Goal: Transaction & Acquisition: Book appointment/travel/reservation

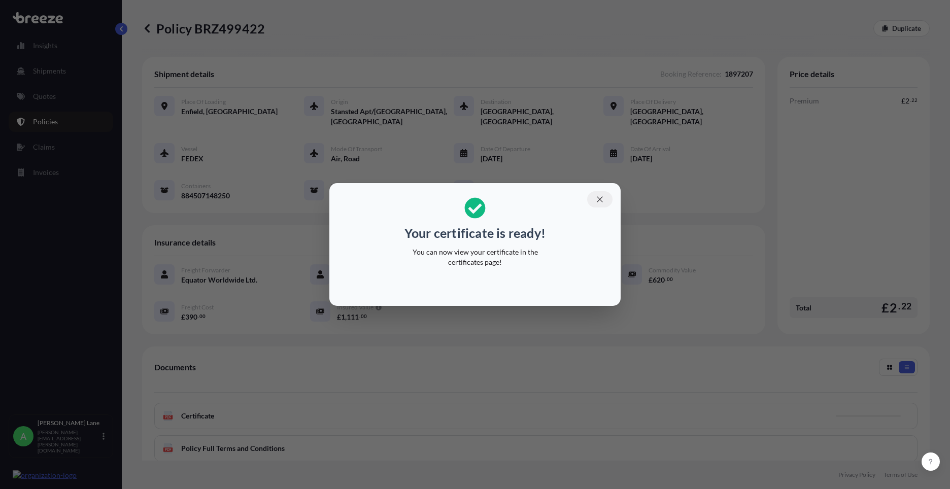
click at [603, 200] on icon "button" at bounding box center [599, 199] width 9 height 9
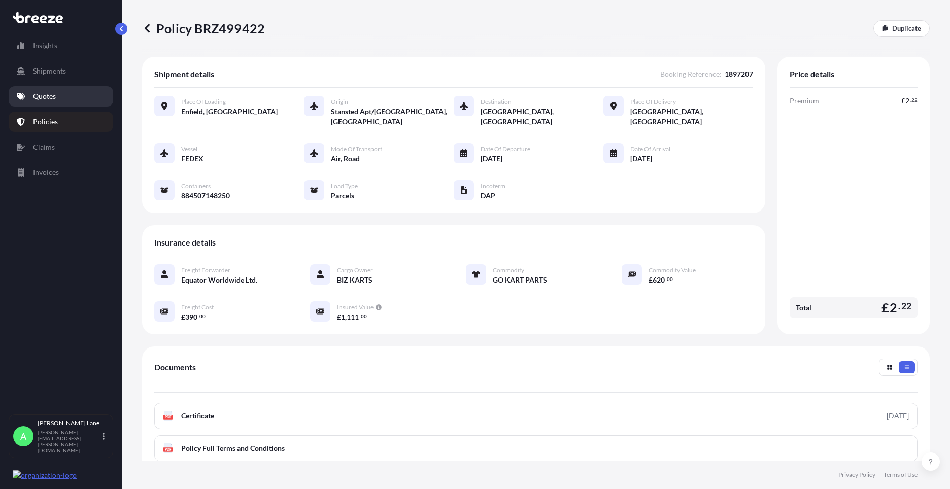
click at [63, 97] on link "Quotes" at bounding box center [61, 96] width 104 height 20
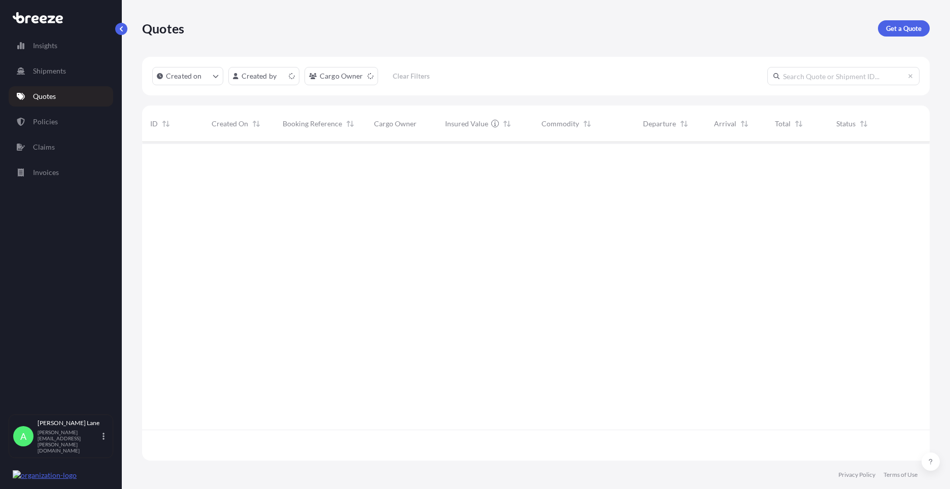
scroll to position [317, 780]
click at [898, 27] on p "Get a Quote" at bounding box center [904, 28] width 36 height 10
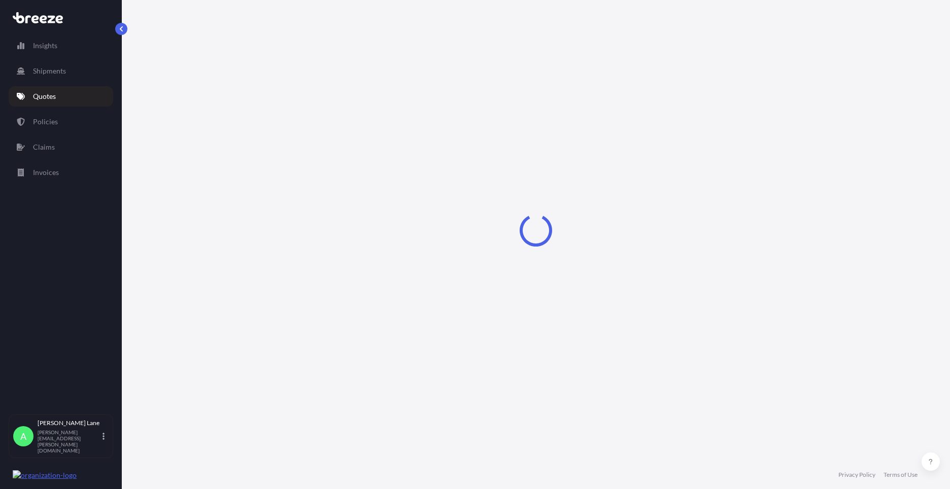
select select "Road"
select select "1"
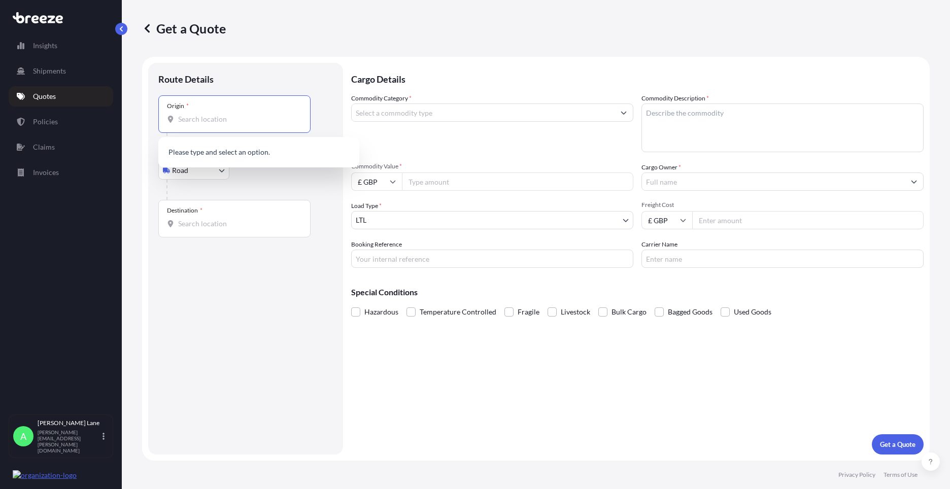
paste input "ch4 0hw"
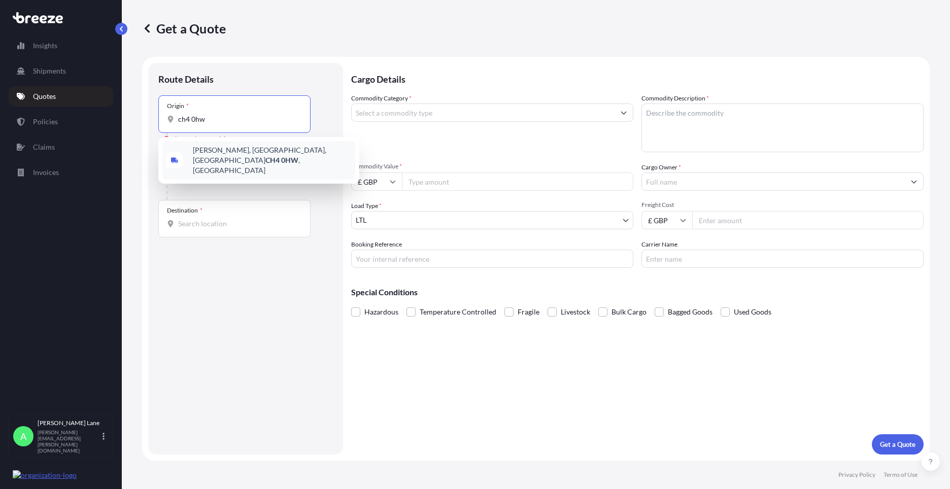
click at [236, 154] on span "[PERSON_NAME][STREET_ADDRESS][PERSON_NAME]" at bounding box center [272, 160] width 158 height 30
type input "[PERSON_NAME][STREET_ADDRESS][PERSON_NAME]"
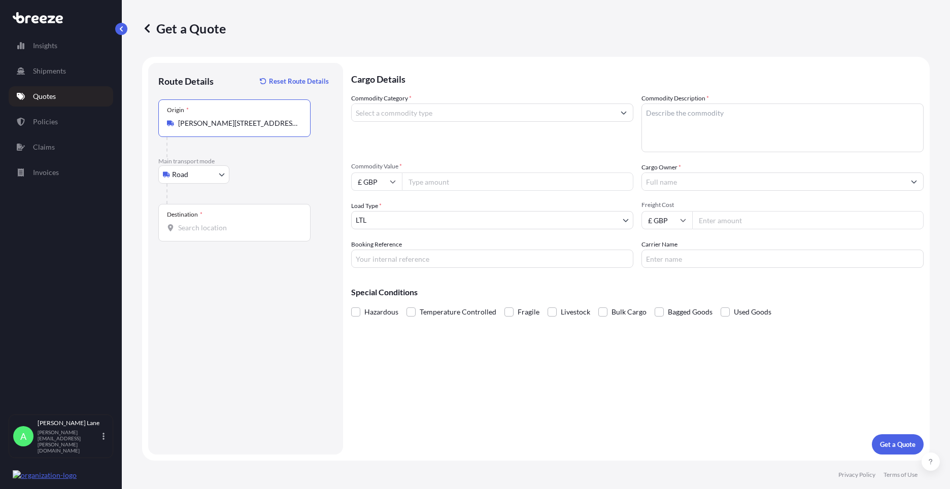
click at [243, 224] on input "Destination *" at bounding box center [238, 228] width 120 height 10
paste input "w1u 1ff"
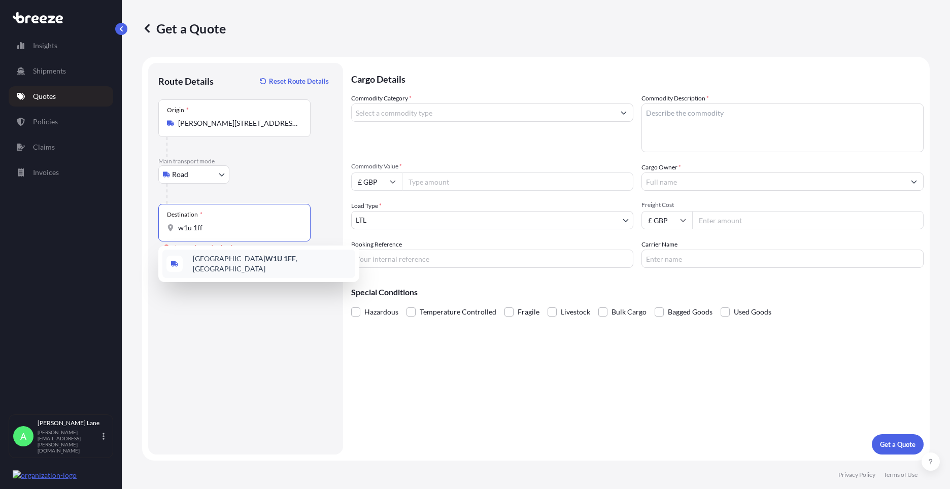
click at [250, 261] on span "[GEOGRAPHIC_DATA] W1U 1FF , [GEOGRAPHIC_DATA]" at bounding box center [272, 264] width 158 height 20
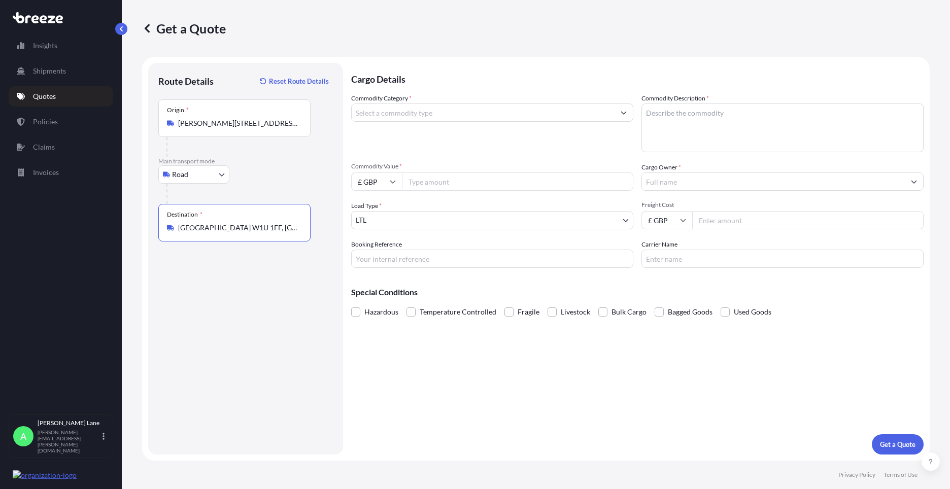
type input "[GEOGRAPHIC_DATA] W1U 1FF, [GEOGRAPHIC_DATA]"
click at [432, 119] on input "Commodity Category *" at bounding box center [483, 112] width 263 height 18
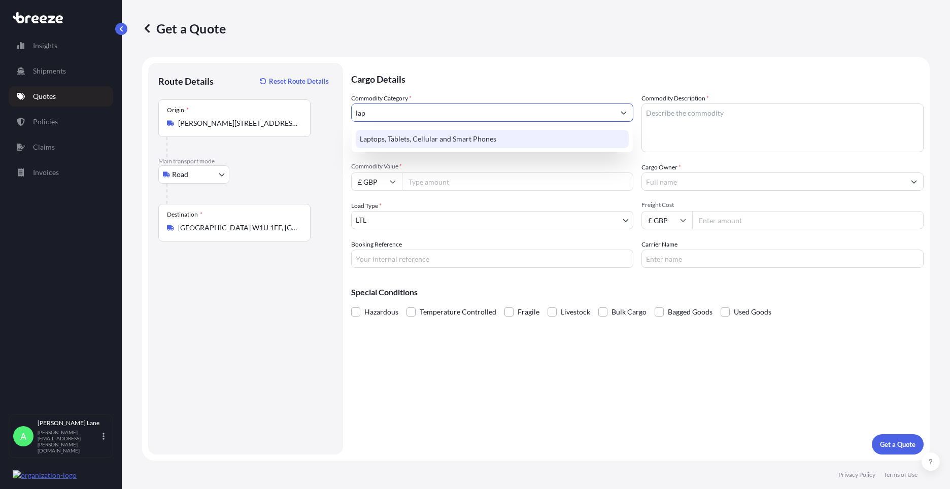
click at [429, 133] on div "Laptops, Tablets, Cellular and Smart Phones" at bounding box center [492, 139] width 273 height 18
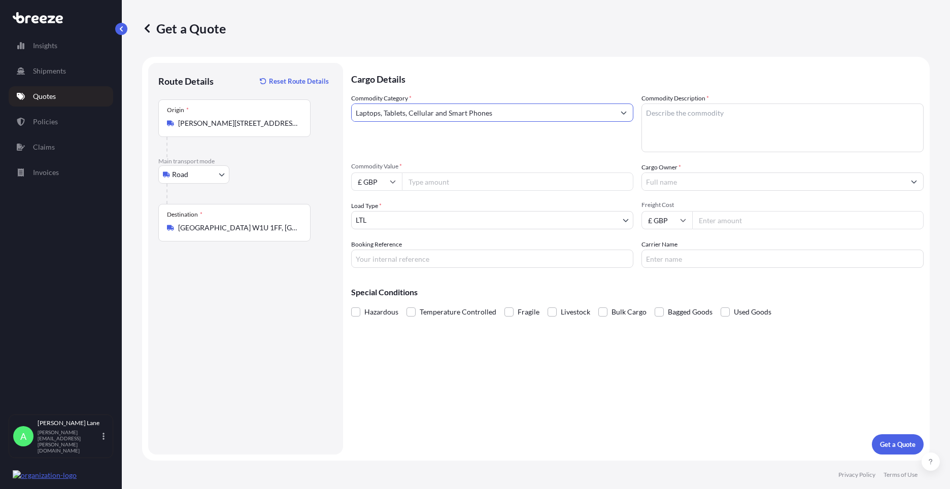
type input "Laptops, Tablets, Cellular and Smart Phones"
click at [437, 182] on input "Commodity Value *" at bounding box center [517, 181] width 231 height 18
type input "1000"
click at [433, 258] on input "Booking Reference" at bounding box center [492, 259] width 282 height 18
paste input "1896672"
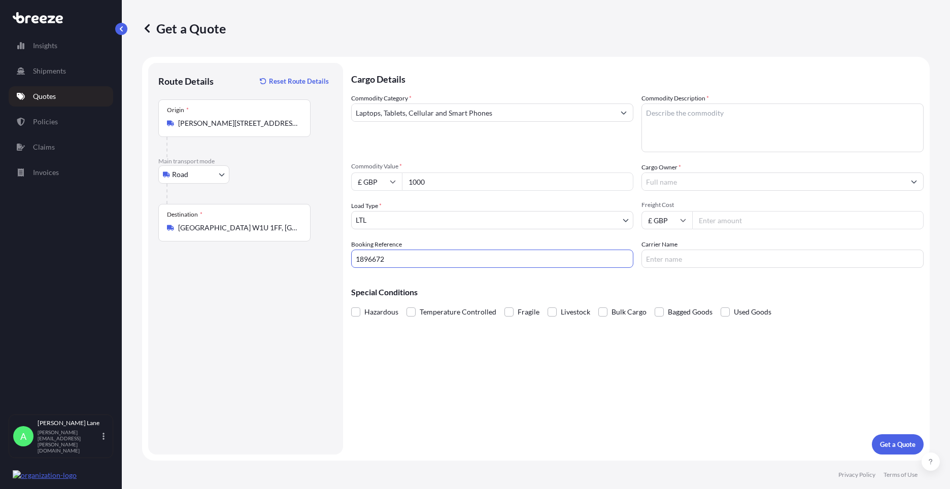
type input "1896672"
click at [705, 128] on textarea "Commodity Description *" at bounding box center [782, 127] width 282 height 49
type textarea "laptop"
click at [707, 173] on input "Cargo Owner *" at bounding box center [773, 181] width 263 height 18
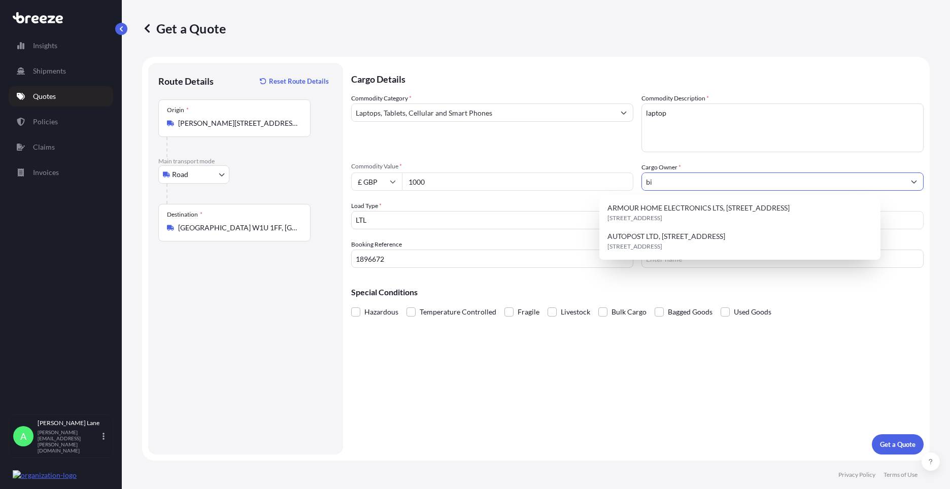
type input "b"
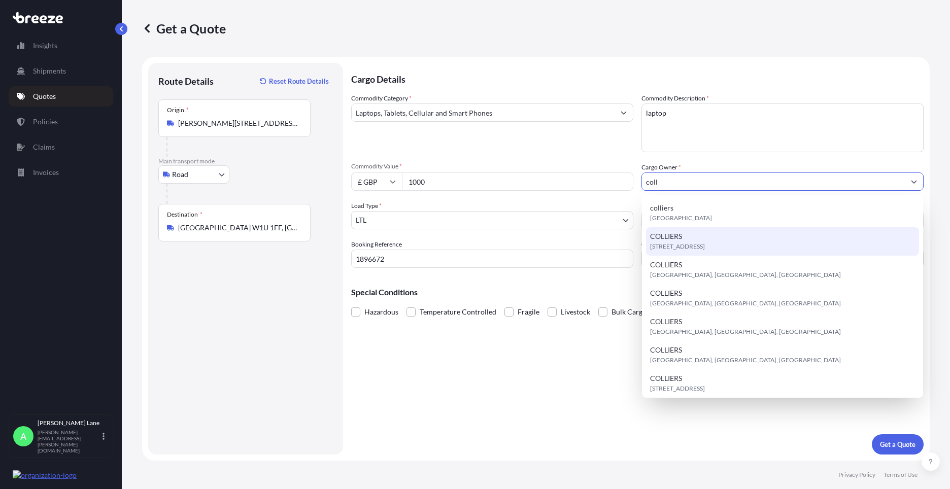
click at [705, 251] on span "[STREET_ADDRESS]" at bounding box center [677, 246] width 55 height 10
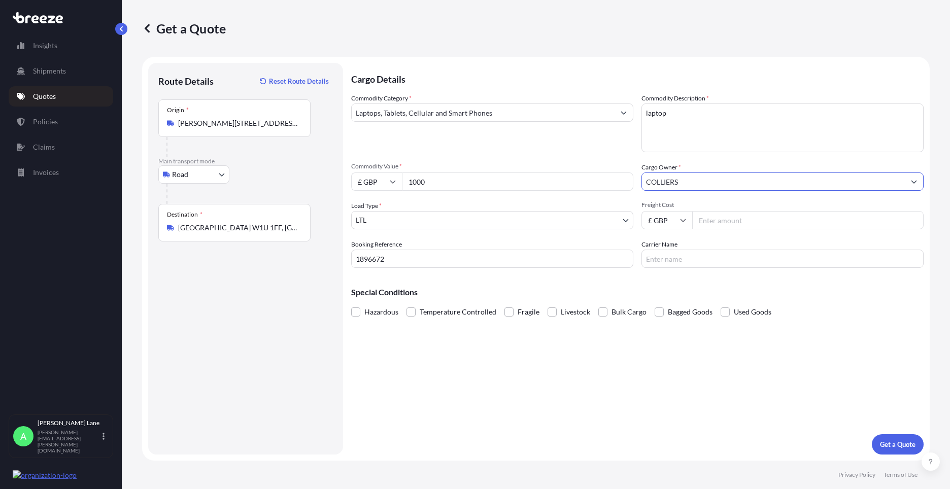
type input "COLLIERS"
click at [725, 222] on input "Freight Cost" at bounding box center [807, 220] width 231 height 18
type input "41.94"
click at [662, 259] on input "Carrier Name" at bounding box center [782, 259] width 282 height 18
type input "dpd"
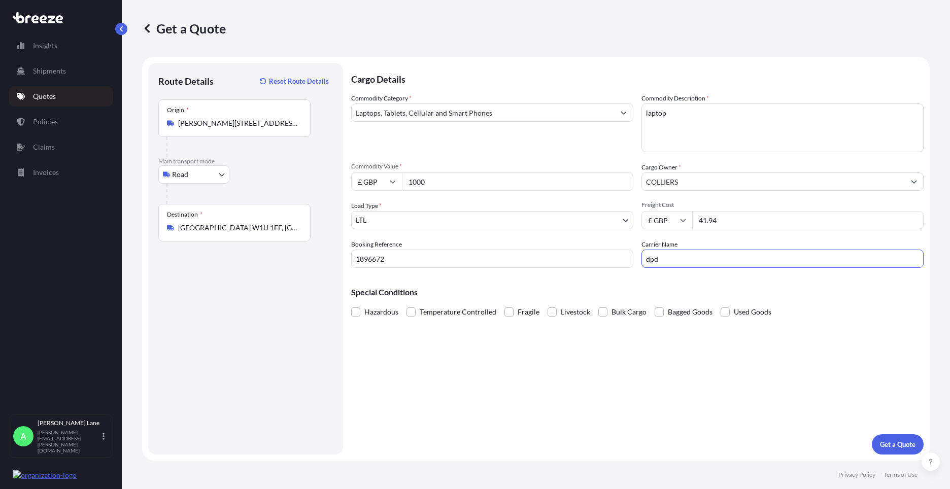
click at [598, 398] on div "Cargo Details Commodity Category * Laptops, Tablets, Cellular and Smart Phones …" at bounding box center [637, 259] width 572 height 392
click at [906, 448] on p "Get a Quote" at bounding box center [898, 444] width 36 height 10
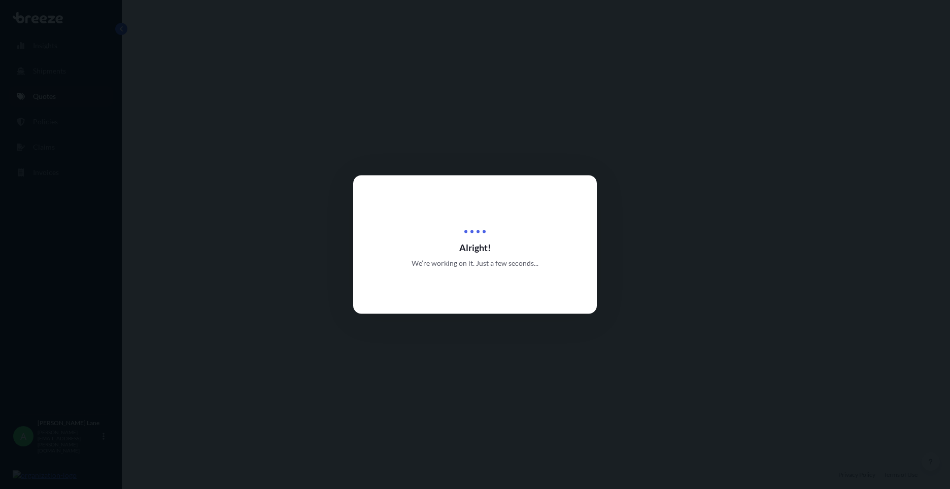
select select "Road"
select select "1"
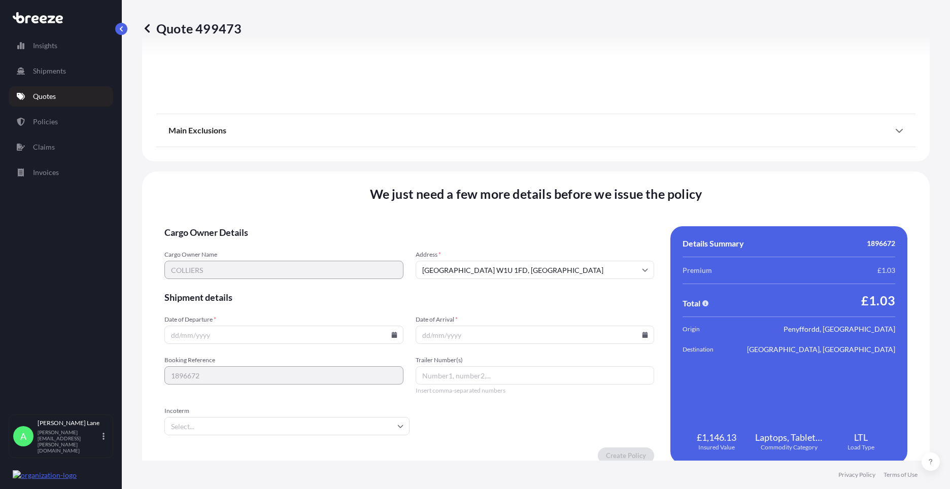
scroll to position [1121, 0]
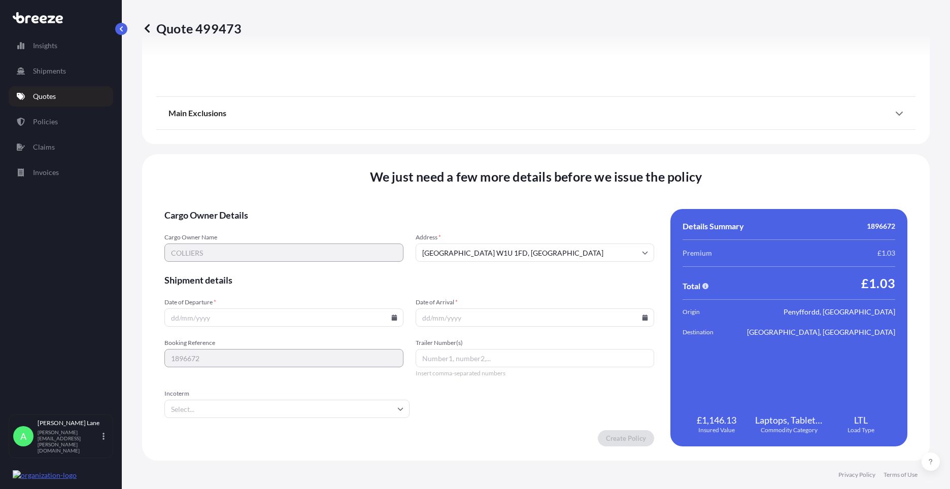
click at [393, 322] on input "Date of Departure *" at bounding box center [283, 317] width 239 height 18
click at [391, 318] on icon at bounding box center [394, 317] width 6 height 6
click at [309, 232] on button "19" at bounding box center [306, 227] width 16 height 16
click at [392, 315] on icon at bounding box center [394, 317] width 6 height 6
click at [235, 246] on button "23" at bounding box center [235, 246] width 16 height 16
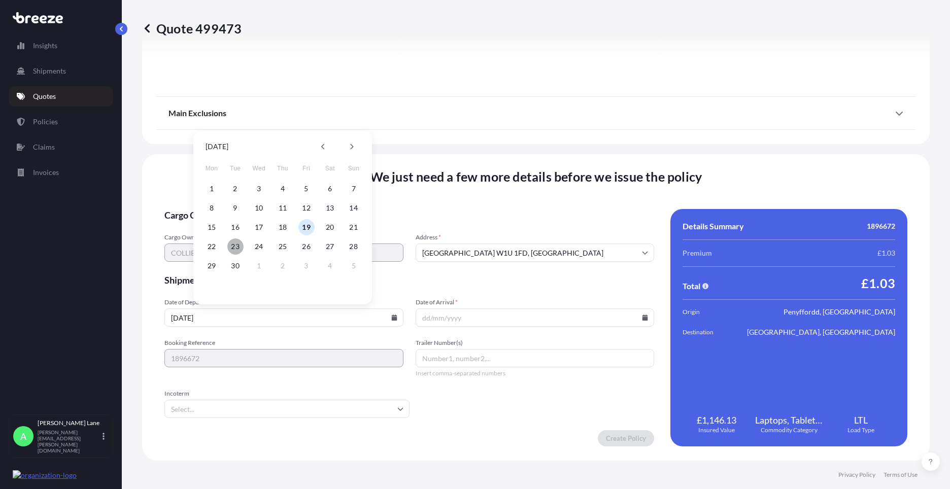
type input "[DATE]"
click at [234, 405] on input "Incoterm" at bounding box center [286, 409] width 245 height 18
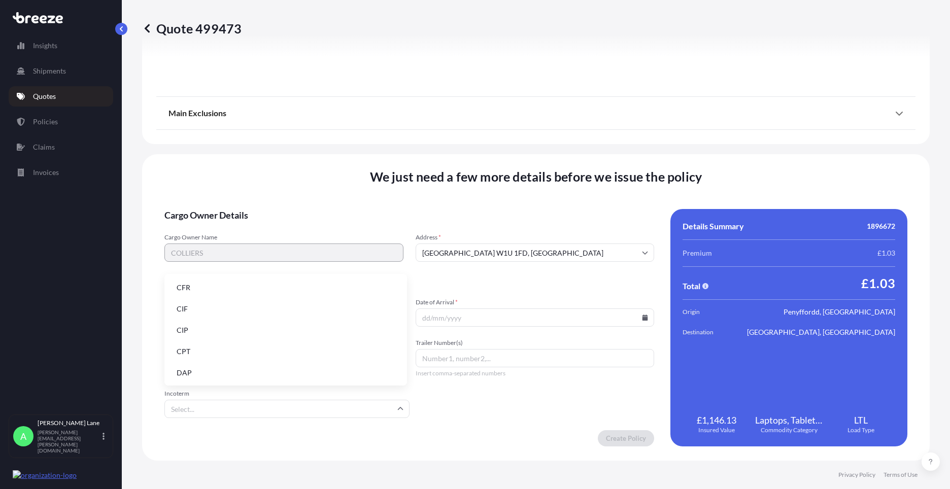
drag, startPoint x: 228, startPoint y: 372, endPoint x: 281, endPoint y: 361, distance: 53.8
click at [228, 371] on li "DAP" at bounding box center [285, 372] width 234 height 19
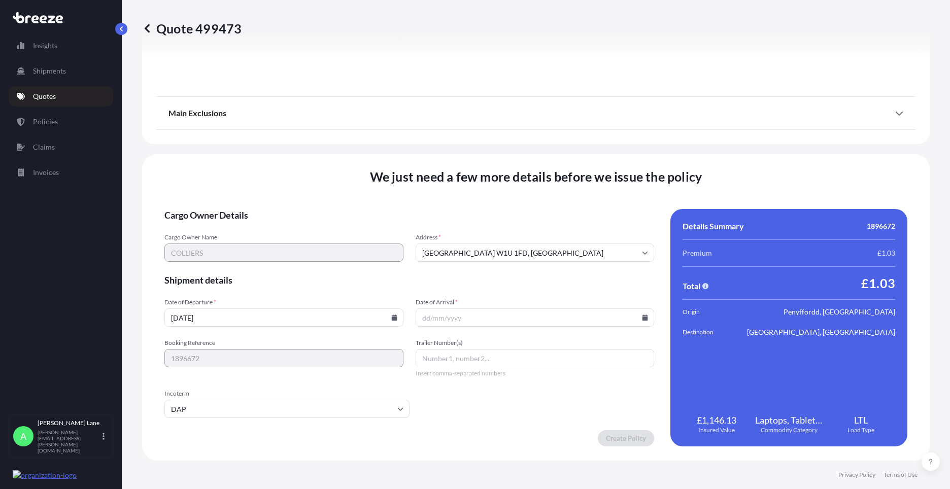
paste input "0011 638 600 5"
type input "0011 638 600 5"
click at [637, 313] on input "Date of Arrival *" at bounding box center [534, 317] width 239 height 18
click at [642, 314] on icon at bounding box center [645, 317] width 6 height 6
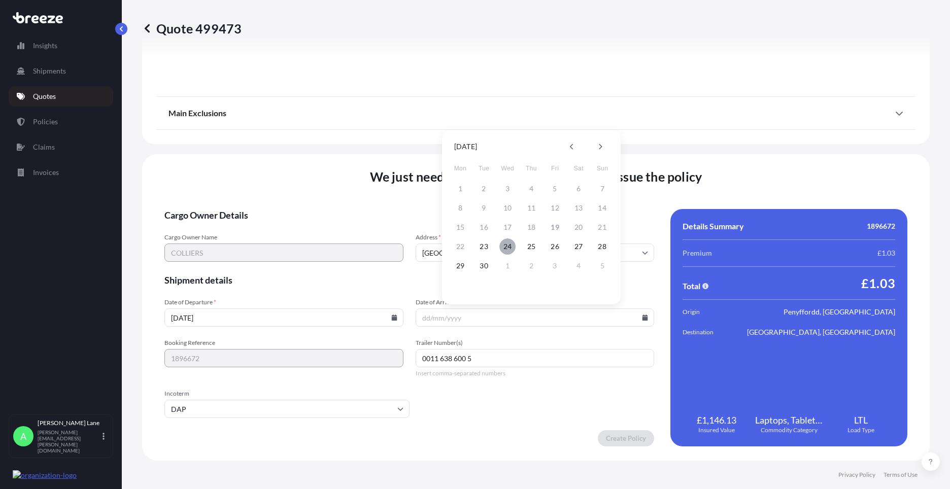
click at [510, 250] on button "24" at bounding box center [507, 246] width 16 height 16
type input "[DATE]"
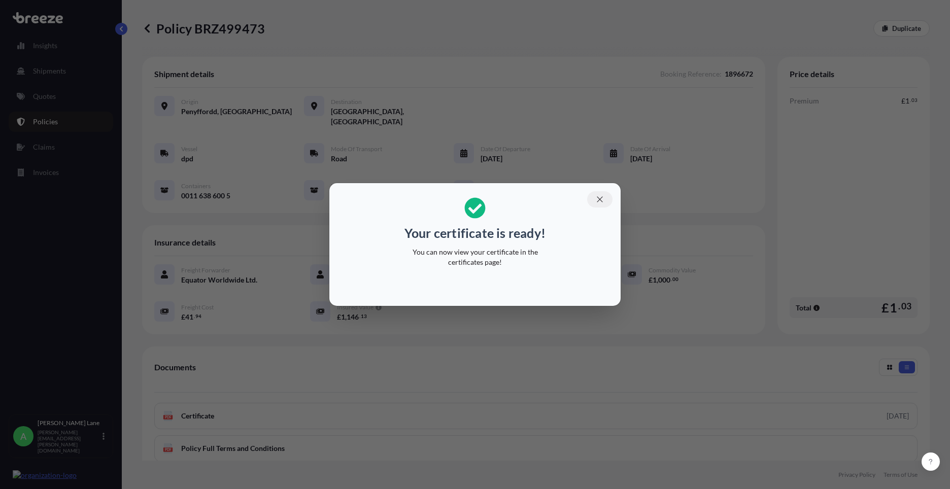
click at [603, 199] on icon "button" at bounding box center [599, 199] width 9 height 9
